Goal: Task Accomplishment & Management: Complete application form

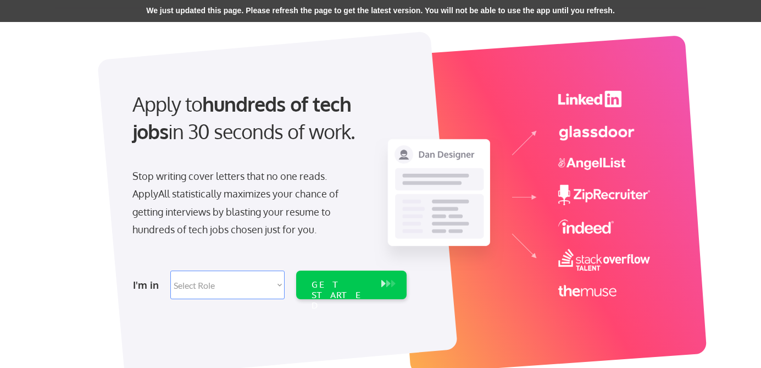
scroll to position [37, 0]
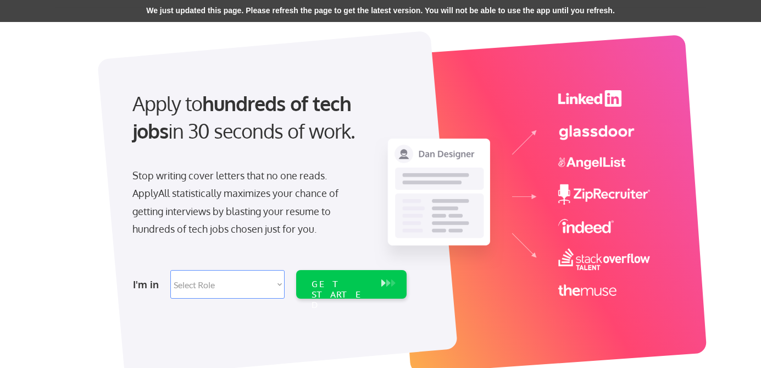
click at [192, 285] on select "Select Role Software Engineering Product Management Customer Success Sales UI/U…" at bounding box center [227, 284] width 114 height 29
select select ""product""
click at [319, 282] on div "GET STARTED" at bounding box center [341, 295] width 59 height 32
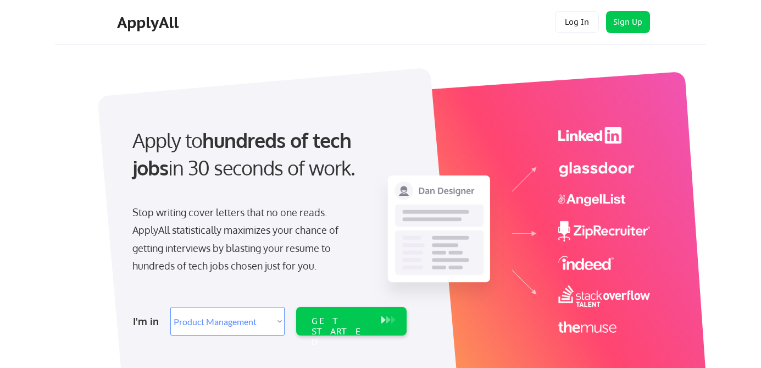
select select ""product""
click at [325, 319] on div "GET STARTED" at bounding box center [341, 332] width 59 height 32
select select ""product""
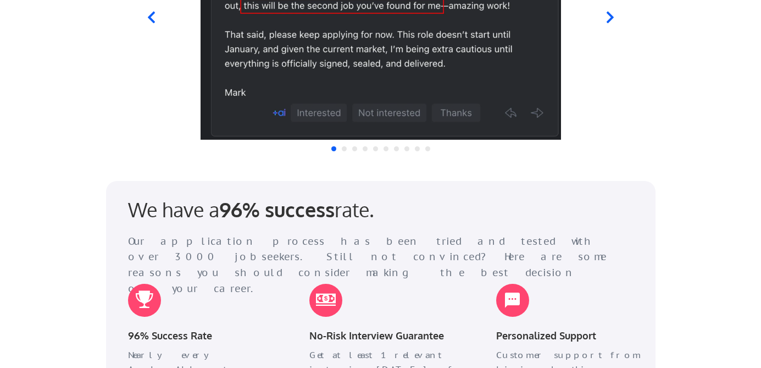
scroll to position [1244, 0]
